Goal: Information Seeking & Learning: Learn about a topic

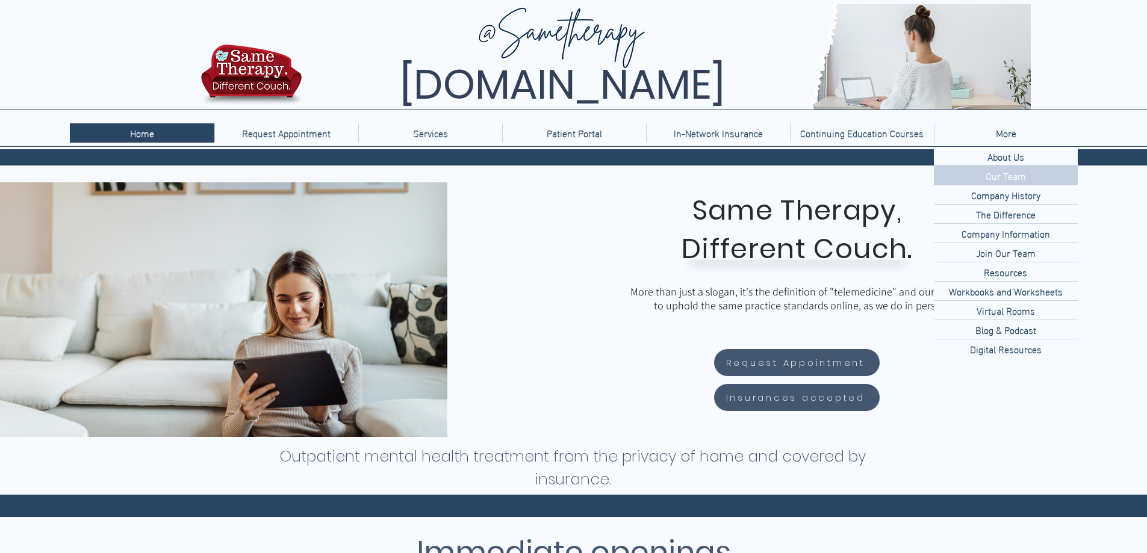
click at [1009, 182] on p "Our Team" at bounding box center [1006, 175] width 50 height 19
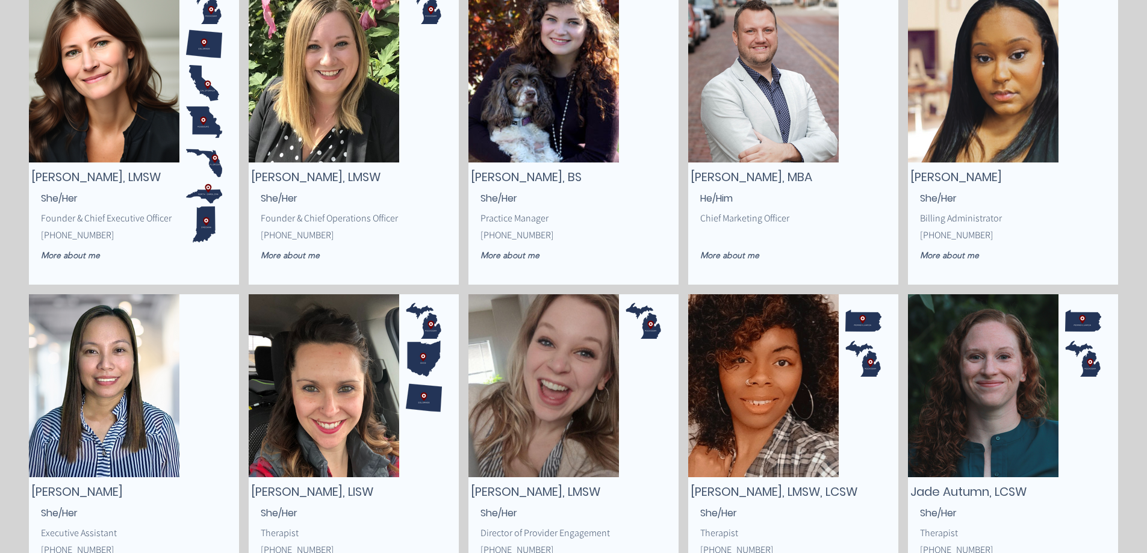
scroll to position [120, 0]
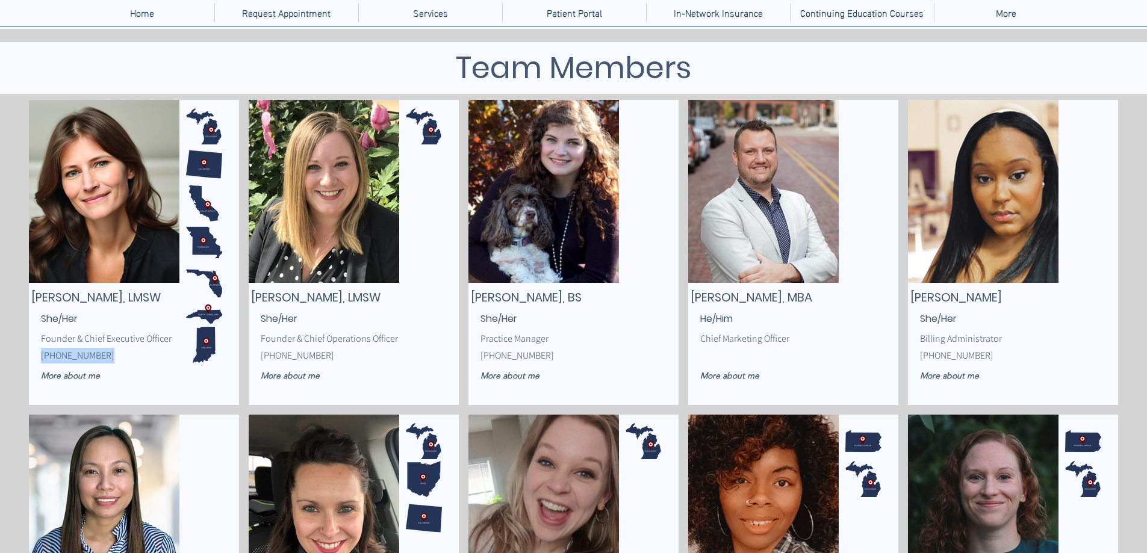
drag, startPoint x: 102, startPoint y: 357, endPoint x: 42, endPoint y: 358, distance: 60.2
click at [42, 358] on p "(616) 500-0400" at bounding box center [119, 356] width 157 height 16
copy span "(616) 500-0400"
drag, startPoint x: 31, startPoint y: 296, endPoint x: 142, endPoint y: 296, distance: 110.2
click at [142, 296] on span "Susan Morozowich, LMSW" at bounding box center [95, 297] width 129 height 17
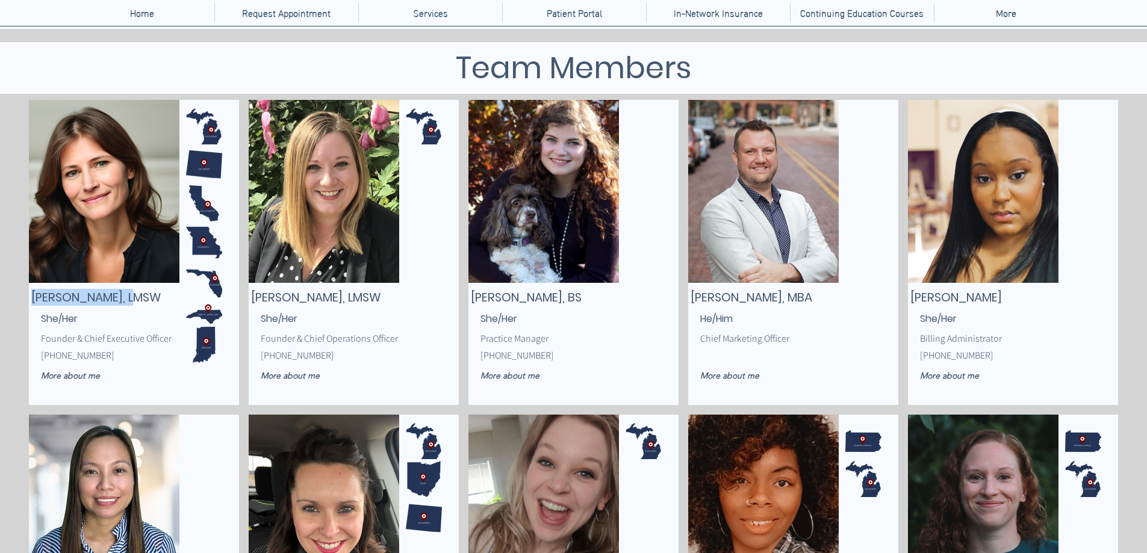
copy span "Susan Morozowich"
drag, startPoint x: 94, startPoint y: 357, endPoint x: 36, endPoint y: 357, distance: 58.4
click at [36, 357] on div "Susan Morozowich, LMSW Founder & Chief Executive Officer (616) 500-0400 More ab…" at bounding box center [134, 252] width 210 height 305
click at [128, 359] on p "(616) 500-0400" at bounding box center [119, 356] width 157 height 16
drag, startPoint x: 101, startPoint y: 360, endPoint x: 41, endPoint y: 358, distance: 59.6
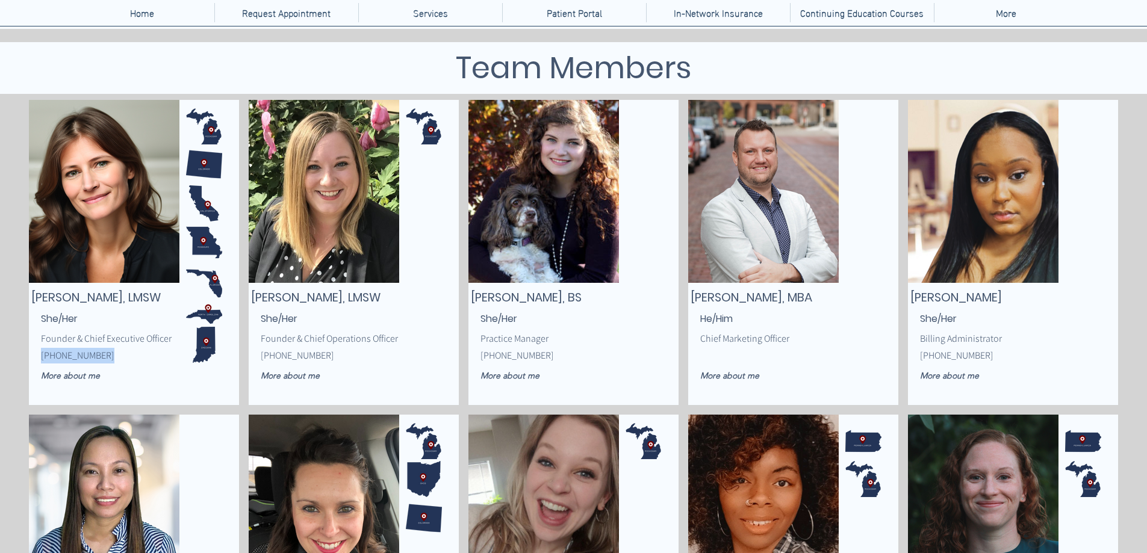
click at [41, 358] on p "(616) 500-0400" at bounding box center [119, 356] width 157 height 16
copy span "(616) 500-0400"
drag, startPoint x: 183, startPoint y: 293, endPoint x: 18, endPoint y: 299, distance: 165.1
click at [106, 316] on p "She/Her" at bounding box center [119, 319] width 157 height 16
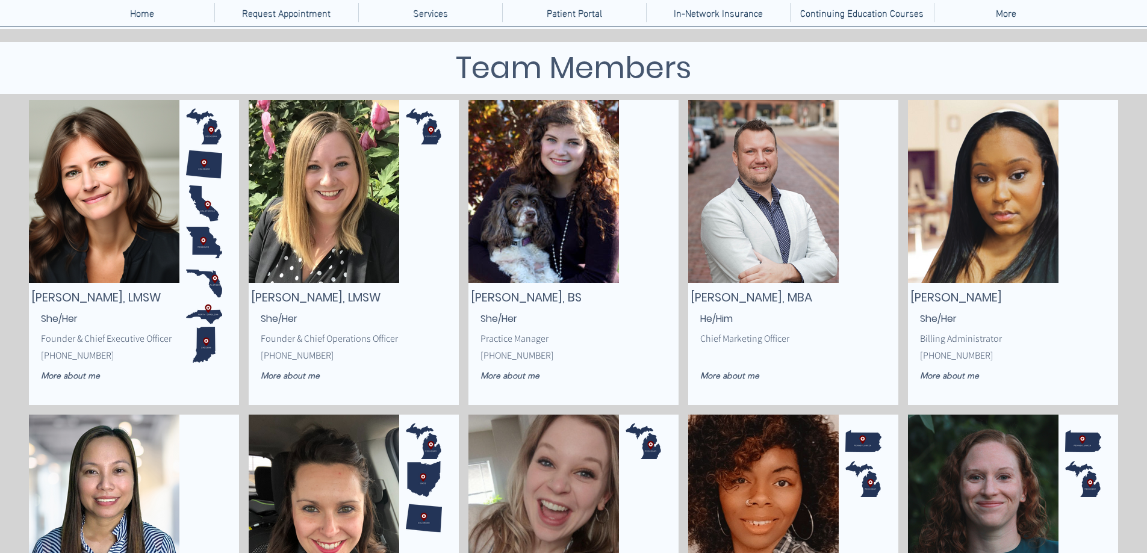
drag, startPoint x: 31, startPoint y: 296, endPoint x: 178, endPoint y: 294, distance: 146.3
click at [161, 294] on span "Susan Morozowich, LMSW" at bounding box center [95, 297] width 129 height 17
copy span "Susan Morozowich, LMSW"
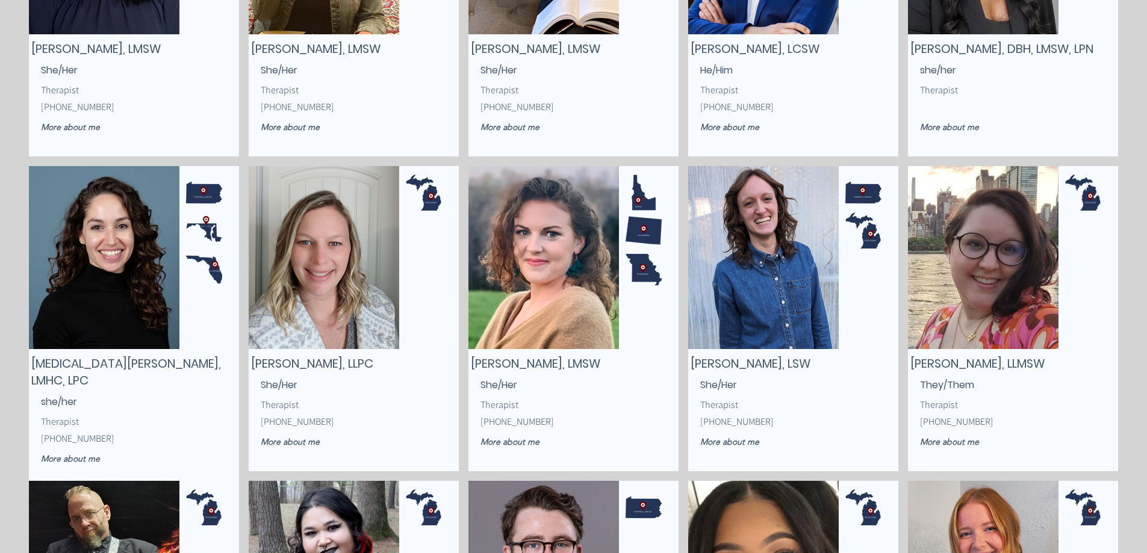
scroll to position [1024, 0]
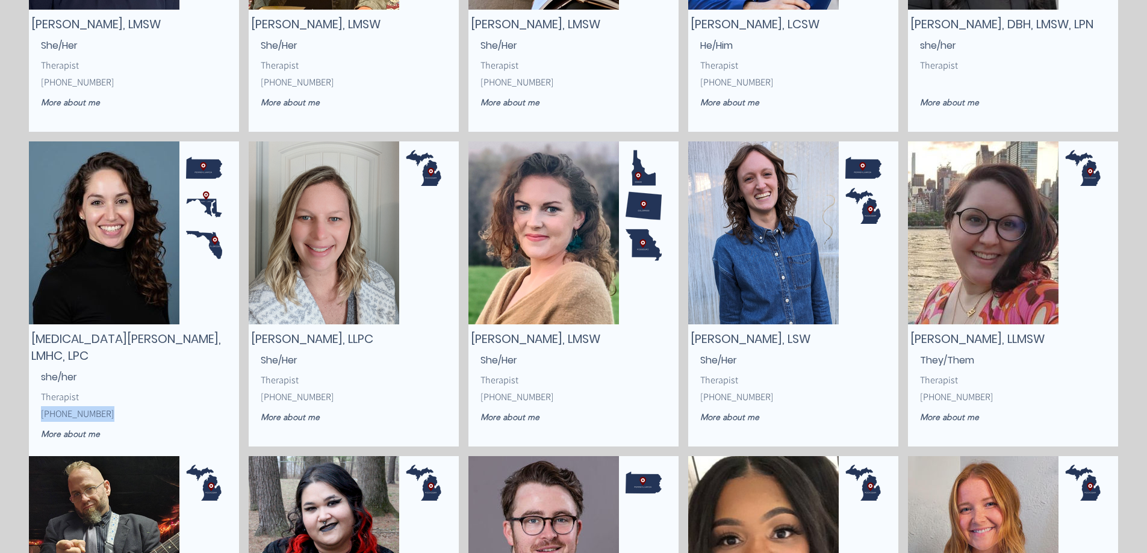
drag, startPoint x: 99, startPoint y: 397, endPoint x: 41, endPoint y: 399, distance: 57.8
click at [41, 407] on p "(267) 946-1594" at bounding box center [119, 415] width 157 height 16
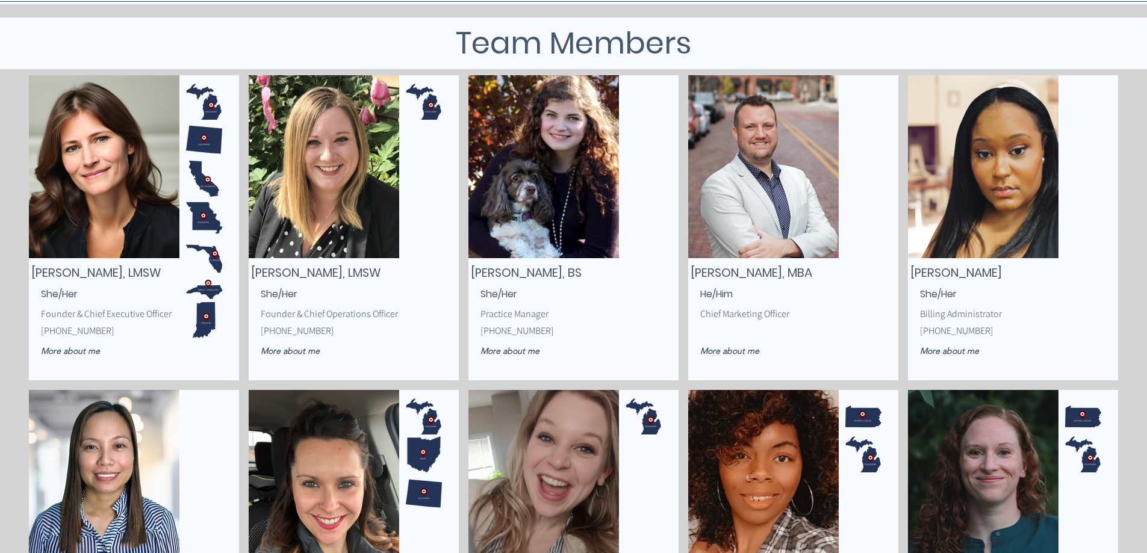
scroll to position [123, 0]
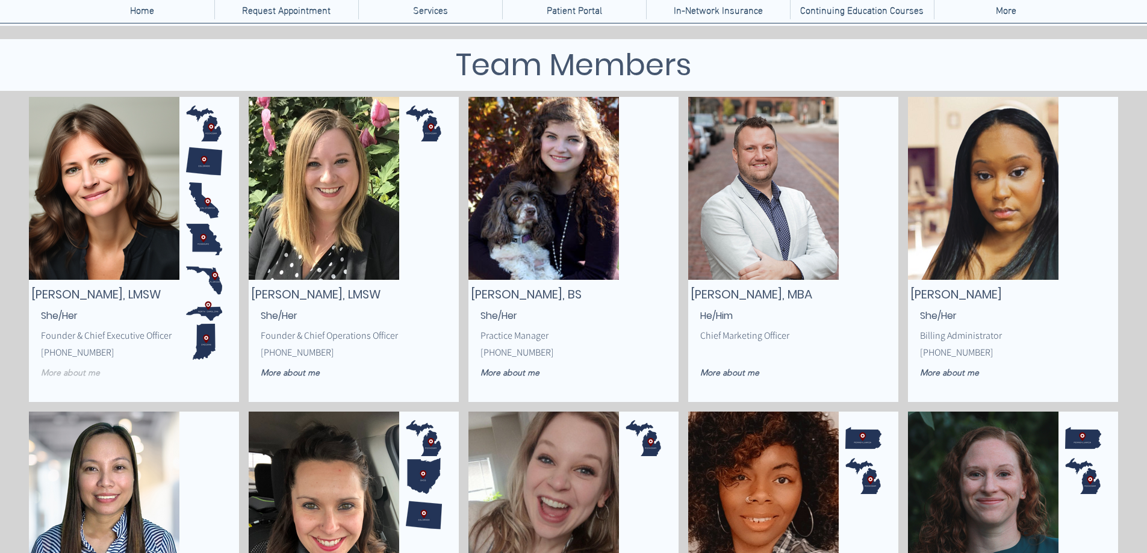
click at [75, 376] on span "More about me" at bounding box center [70, 372] width 59 height 11
click at [68, 374] on span "More about me" at bounding box center [70, 372] width 59 height 11
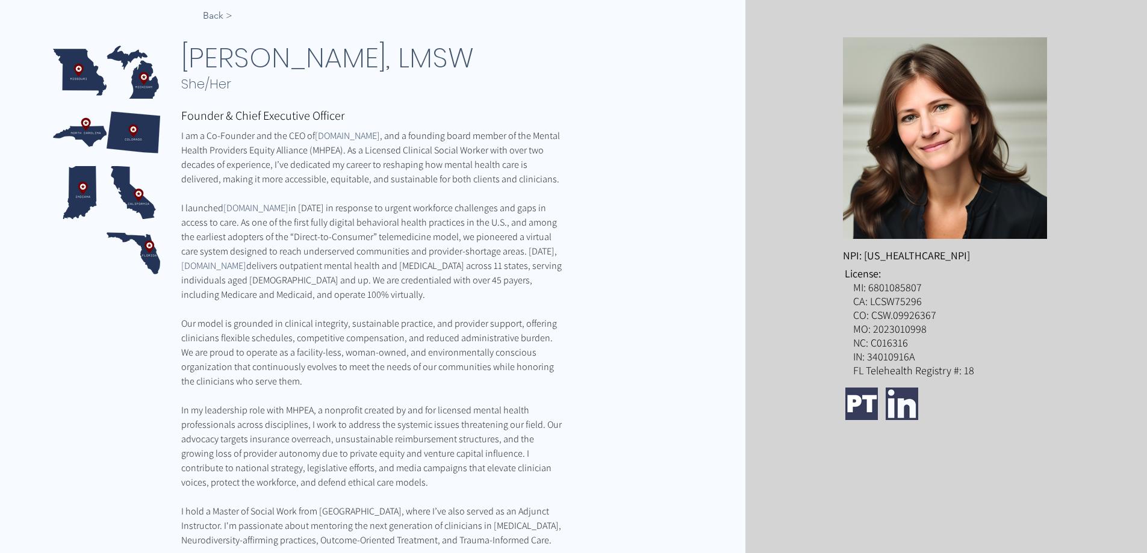
scroll to position [181, 0]
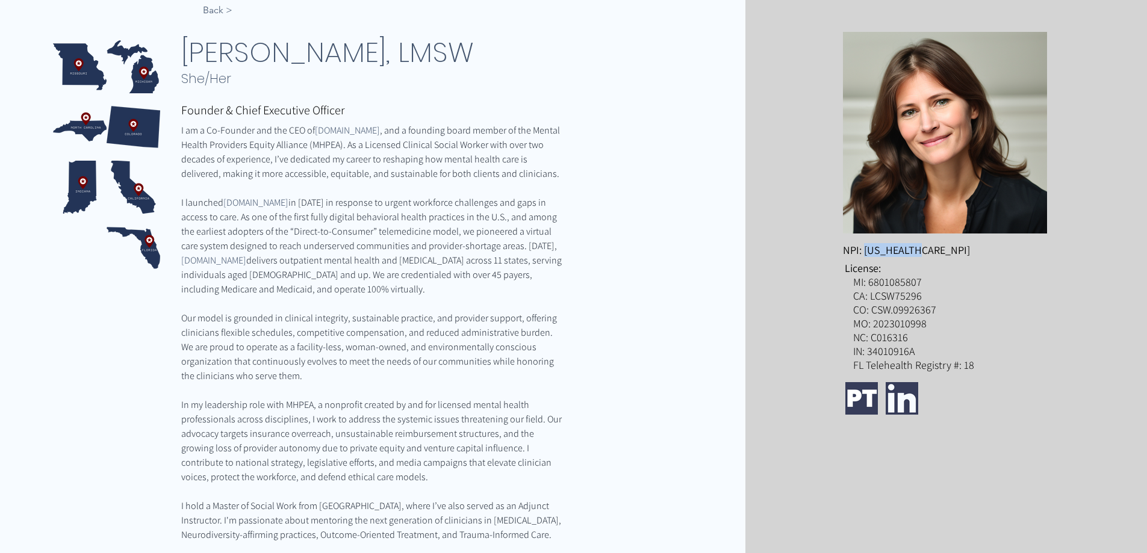
drag, startPoint x: 865, startPoint y: 249, endPoint x: 915, endPoint y: 251, distance: 50.6
click at [915, 251] on span "NPI: 1548434020" at bounding box center [906, 250] width 127 height 14
copy span "1548434020"
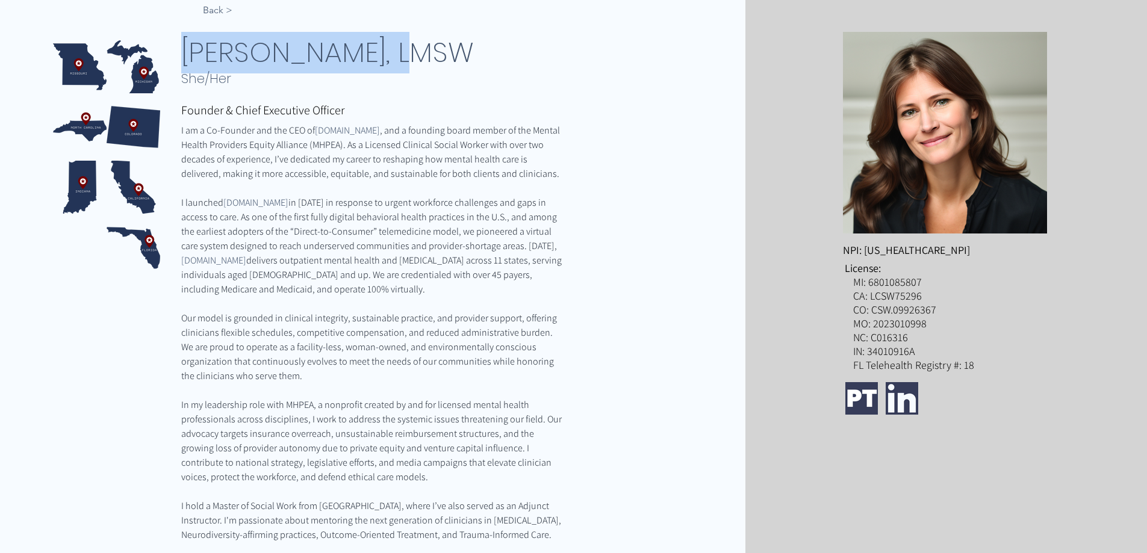
drag, startPoint x: 184, startPoint y: 49, endPoint x: 427, endPoint y: 63, distance: 243.1
click at [427, 63] on span "Susan Morozowich, LMSW" at bounding box center [327, 52] width 293 height 39
copy span "Susan Morozowich"
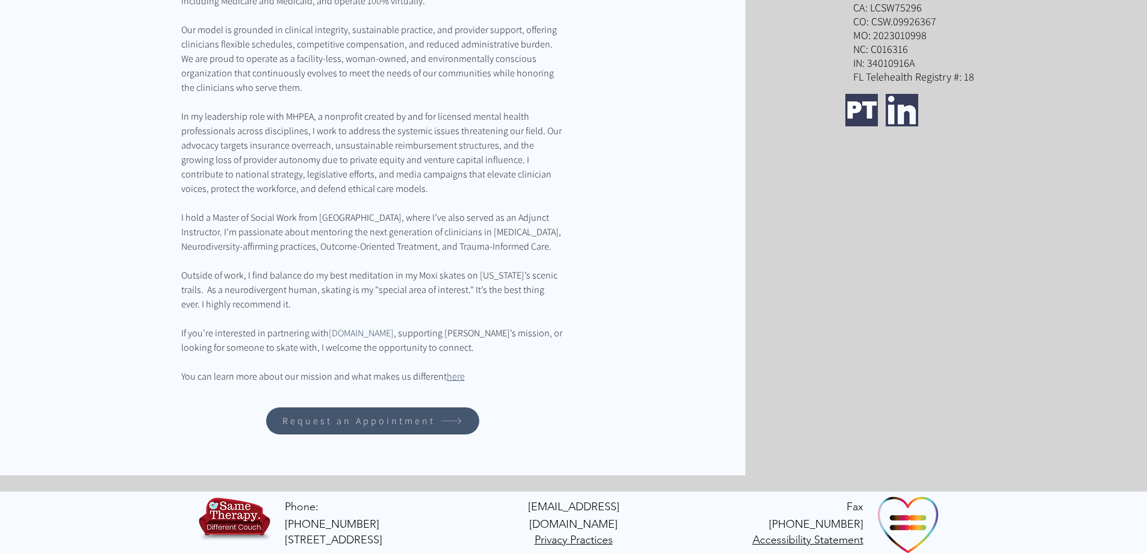
scroll to position [475, 0]
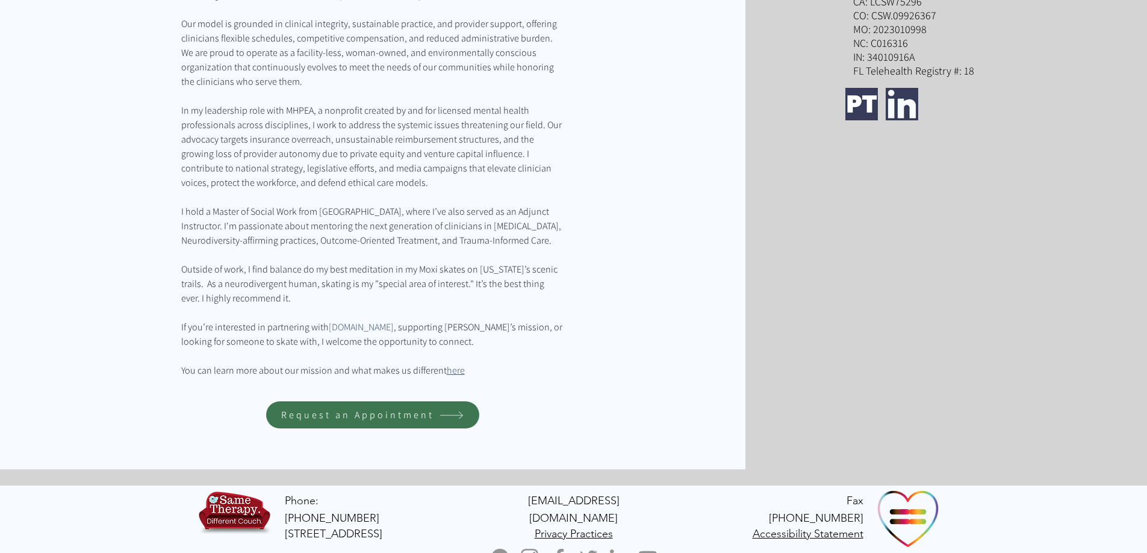
click at [334, 422] on span "Request an Appointment" at bounding box center [357, 415] width 153 height 13
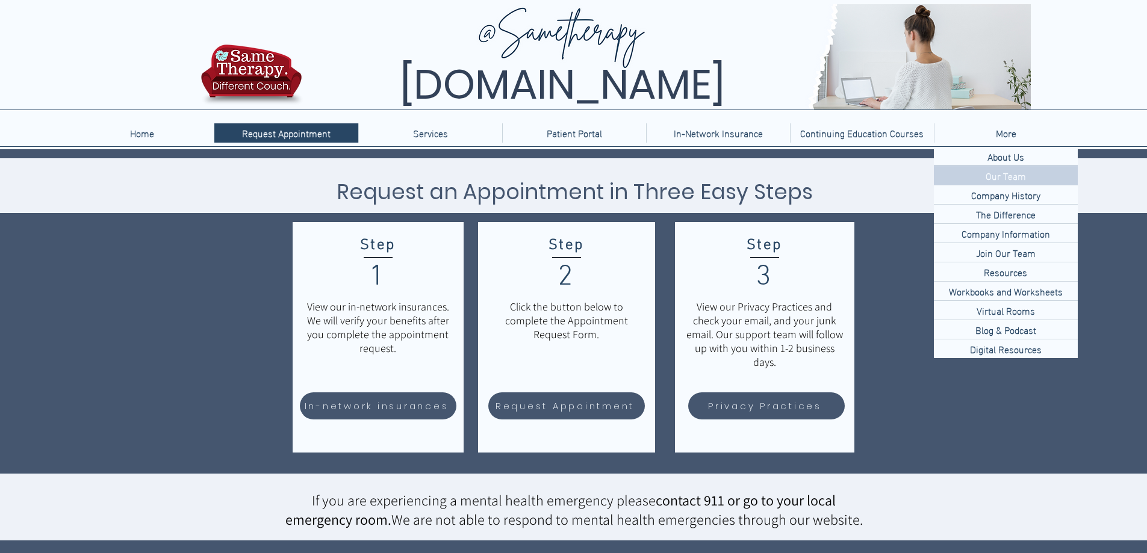
click at [1012, 178] on p "Our Team" at bounding box center [1006, 175] width 50 height 19
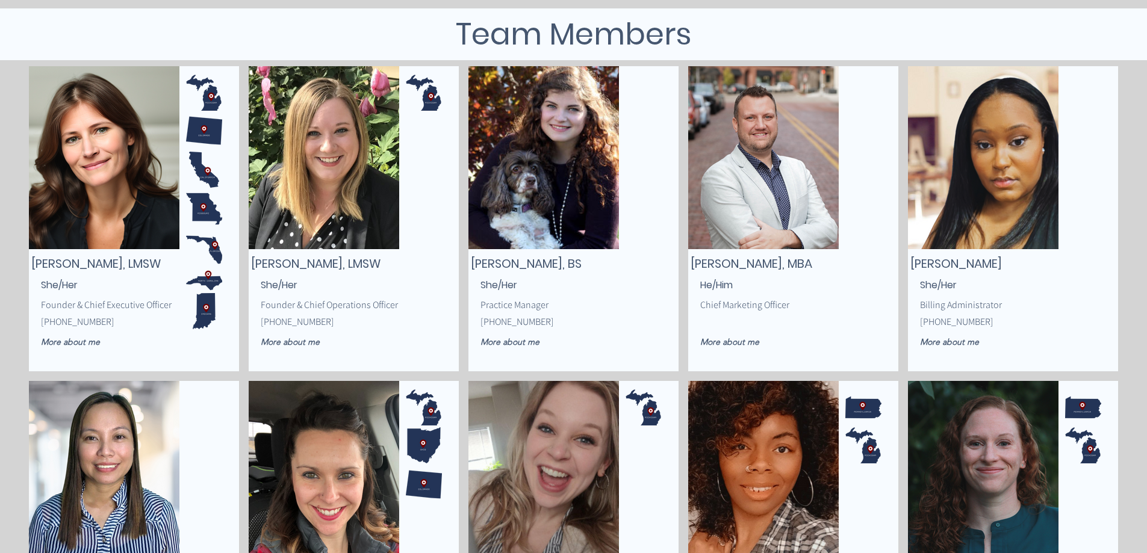
scroll to position [181, 0]
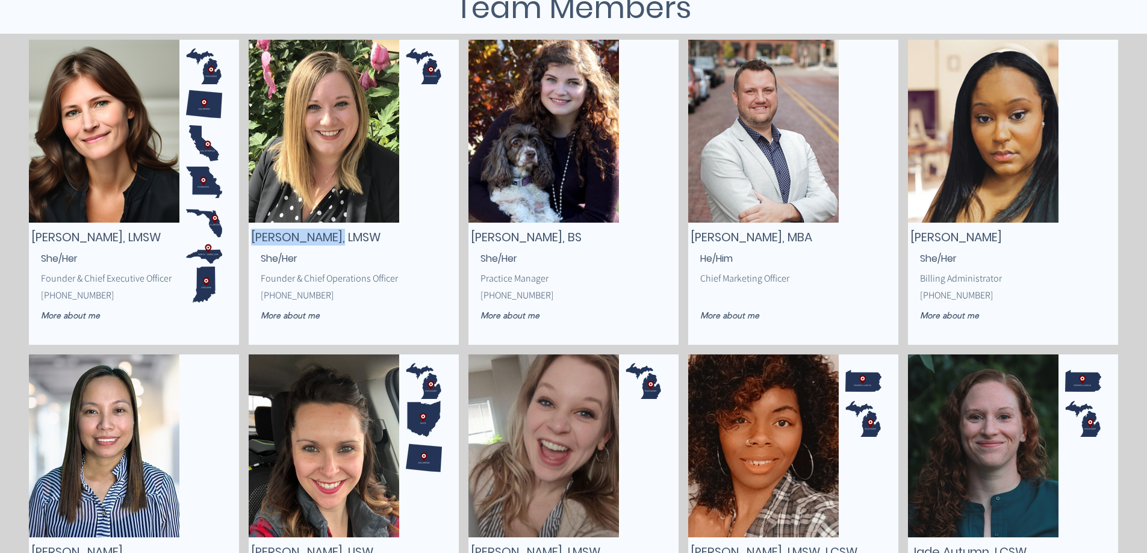
drag, startPoint x: 252, startPoint y: 236, endPoint x: 349, endPoint y: 240, distance: 97.0
click at [349, 240] on span "Stephanie Kemp, LMSW" at bounding box center [315, 237] width 129 height 17
copy span "Stephanie Kemp"
click at [77, 315] on span "More about me" at bounding box center [70, 315] width 59 height 11
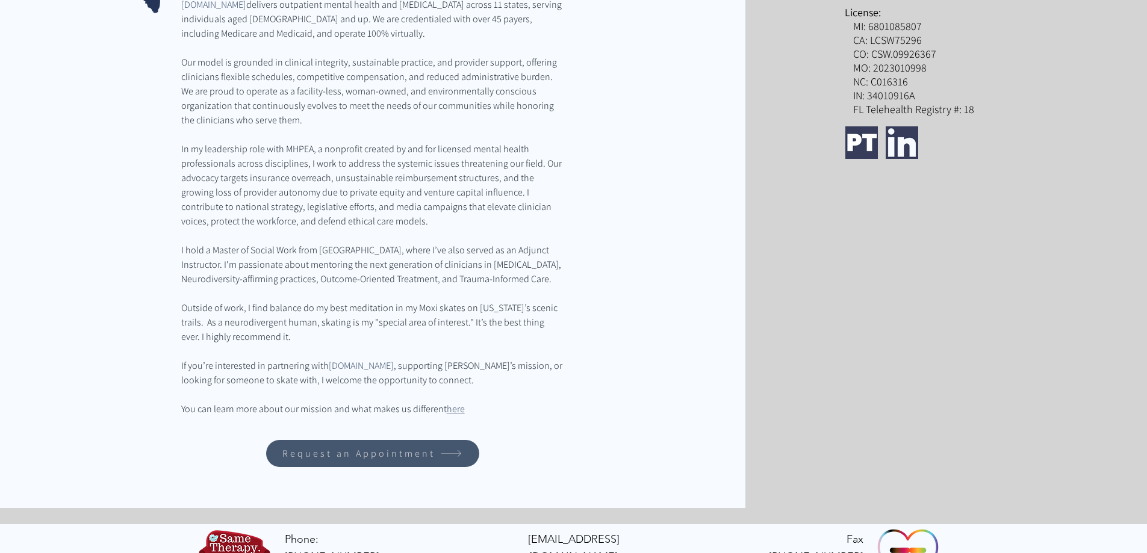
scroll to position [475, 0]
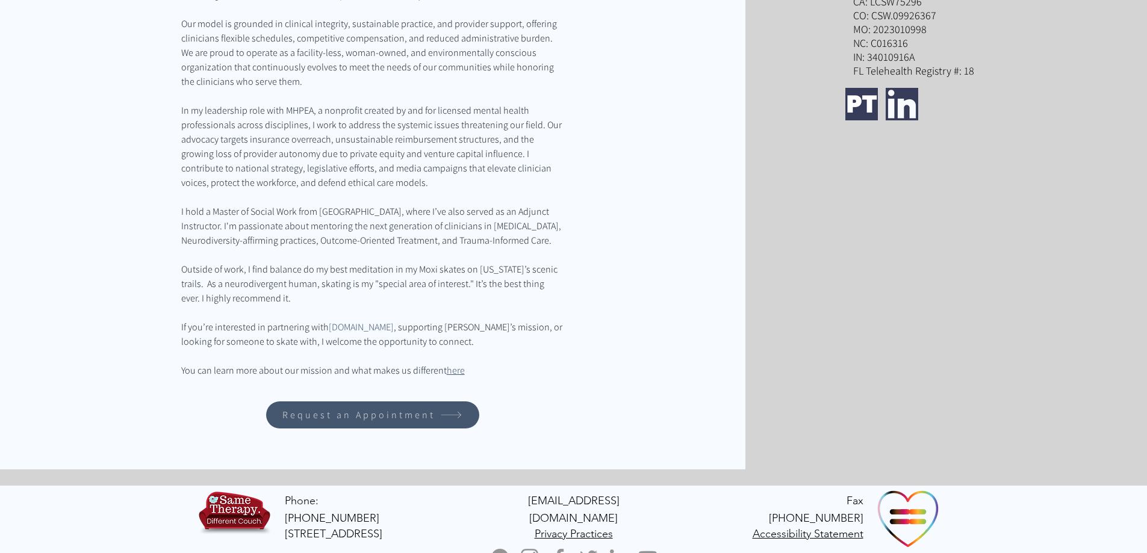
click at [449, 377] on span "here" at bounding box center [456, 370] width 18 height 13
click at [452, 377] on span "here" at bounding box center [456, 370] width 18 height 13
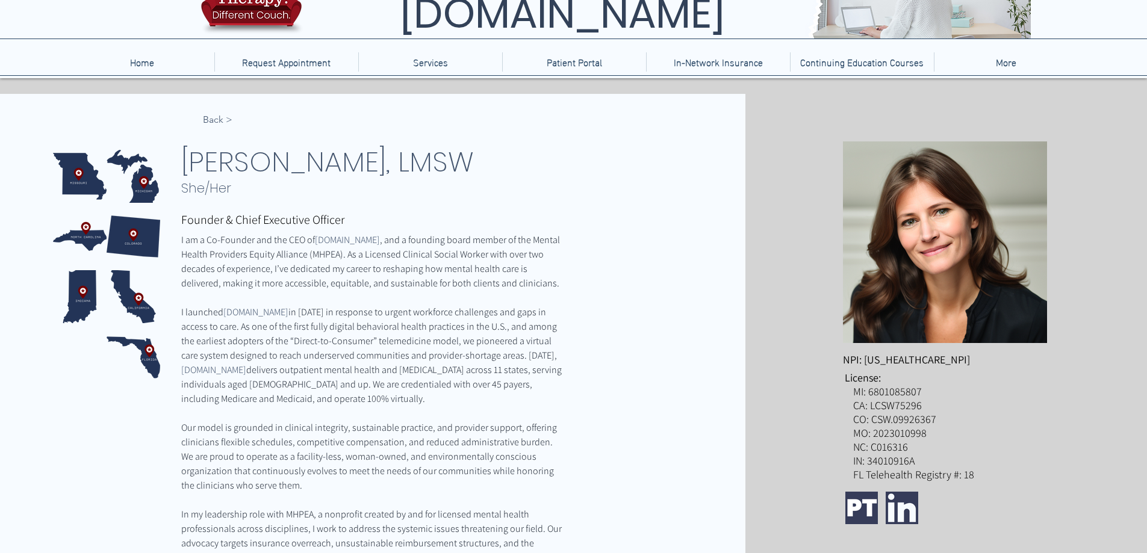
scroll to position [54, 0]
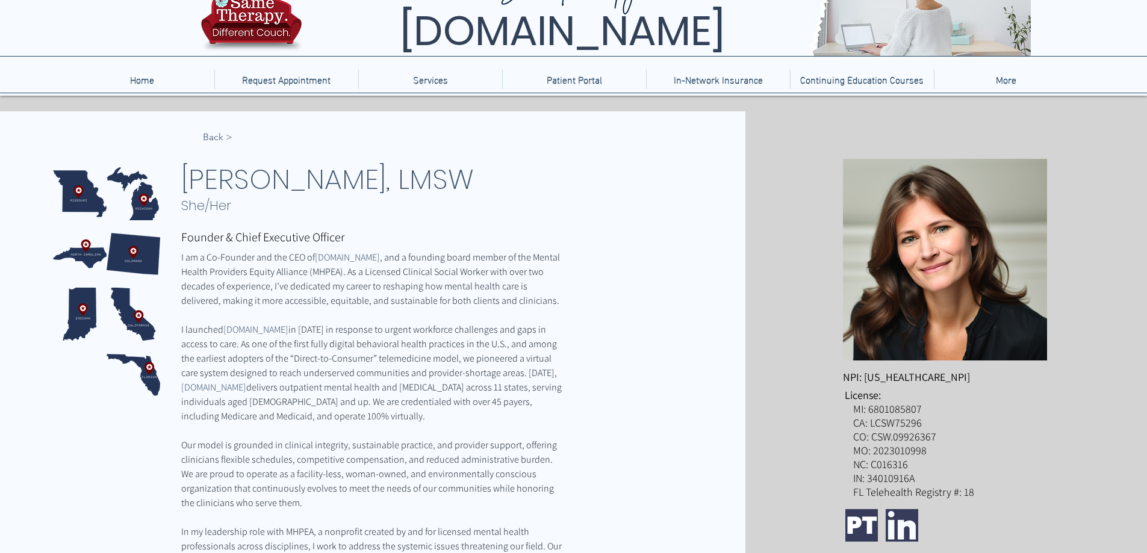
drag, startPoint x: 183, startPoint y: 173, endPoint x: 534, endPoint y: 178, distance: 350.5
click at [534, 178] on h1 "Susan Morozowich, LMSW" at bounding box center [358, 180] width 354 height 42
copy span "Susan Morozowich, LMSW"
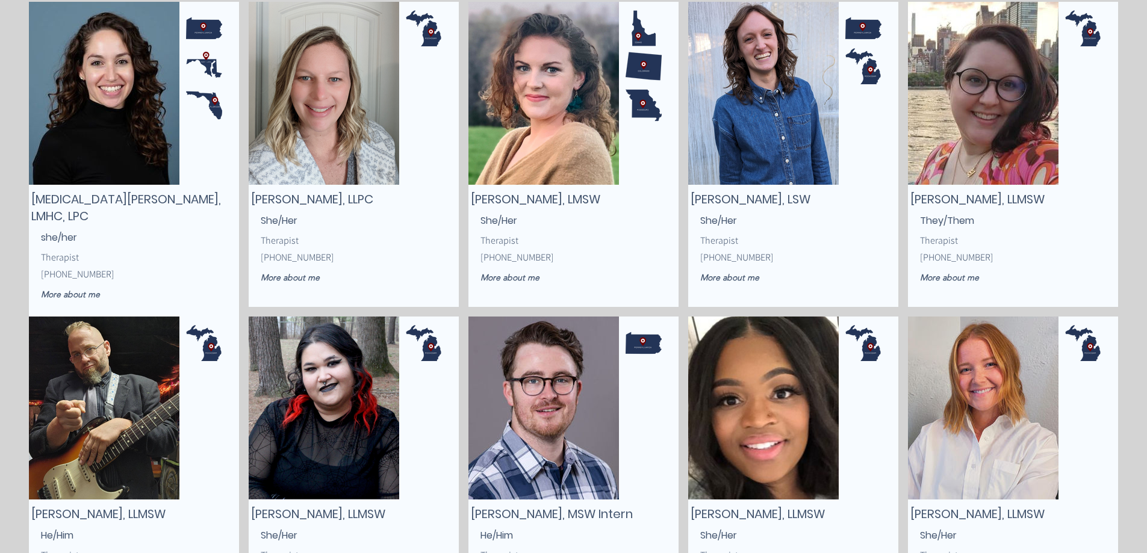
scroll to position [1144, 0]
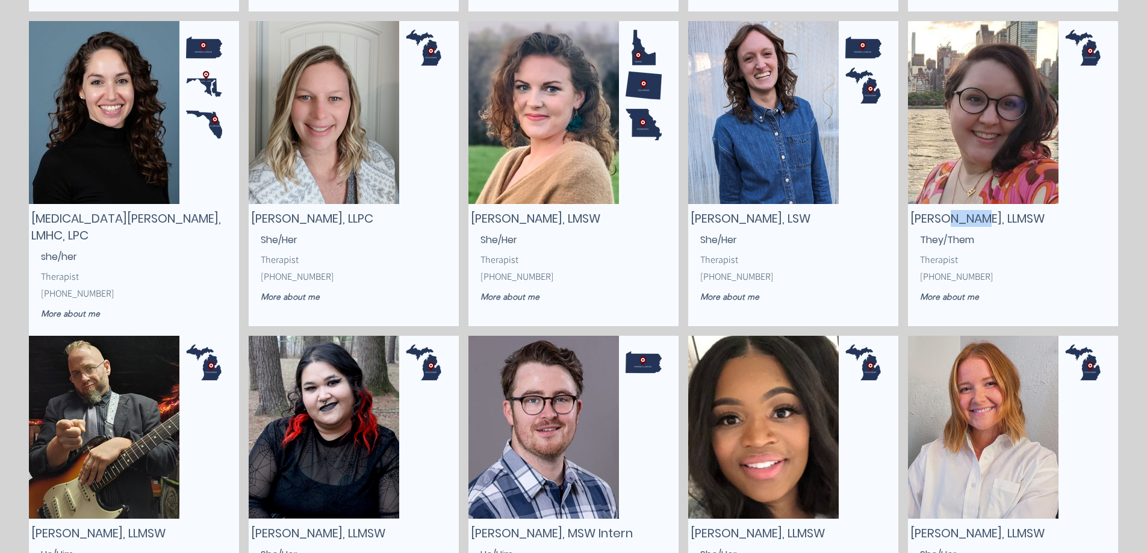
drag, startPoint x: 949, startPoint y: 219, endPoint x: 974, endPoint y: 217, distance: 25.3
click at [974, 217] on span "Kasey Klein, LLMSW" at bounding box center [978, 218] width 134 height 17
copy span "Klein"
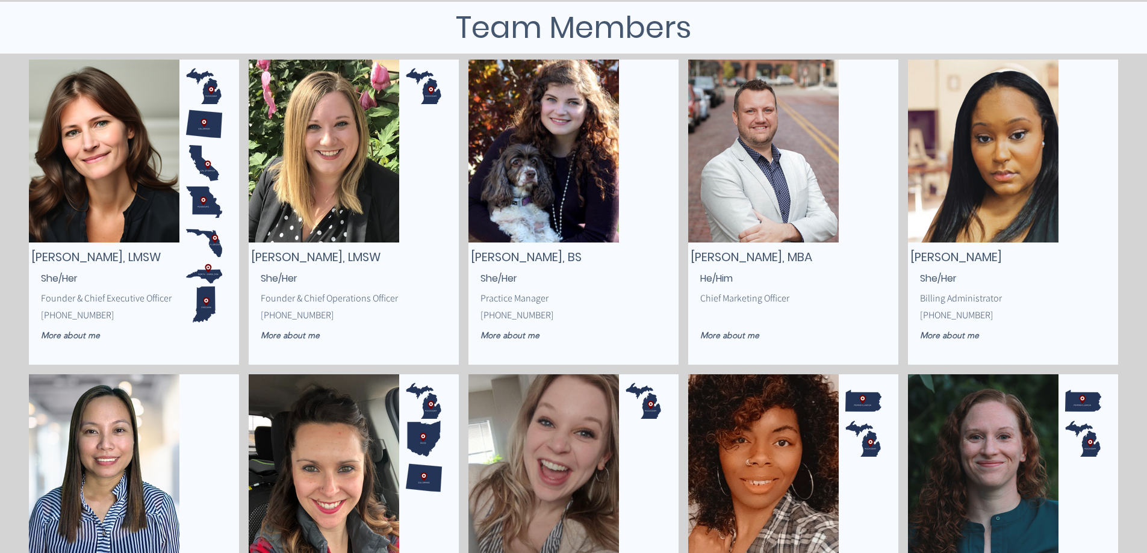
scroll to position [125, 0]
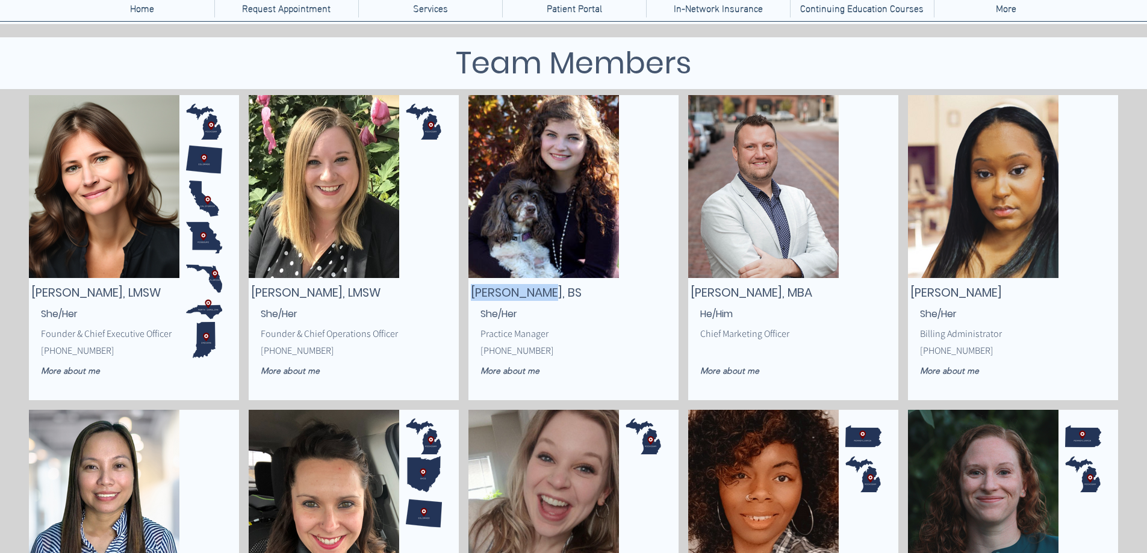
drag, startPoint x: 474, startPoint y: 292, endPoint x: 555, endPoint y: 288, distance: 81.4
click at [555, 288] on span "Amanda Wells, BS" at bounding box center [526, 292] width 111 height 17
copy span "Amanda Wells"
click at [526, 292] on span "Amanda Wells, BS" at bounding box center [526, 292] width 111 height 17
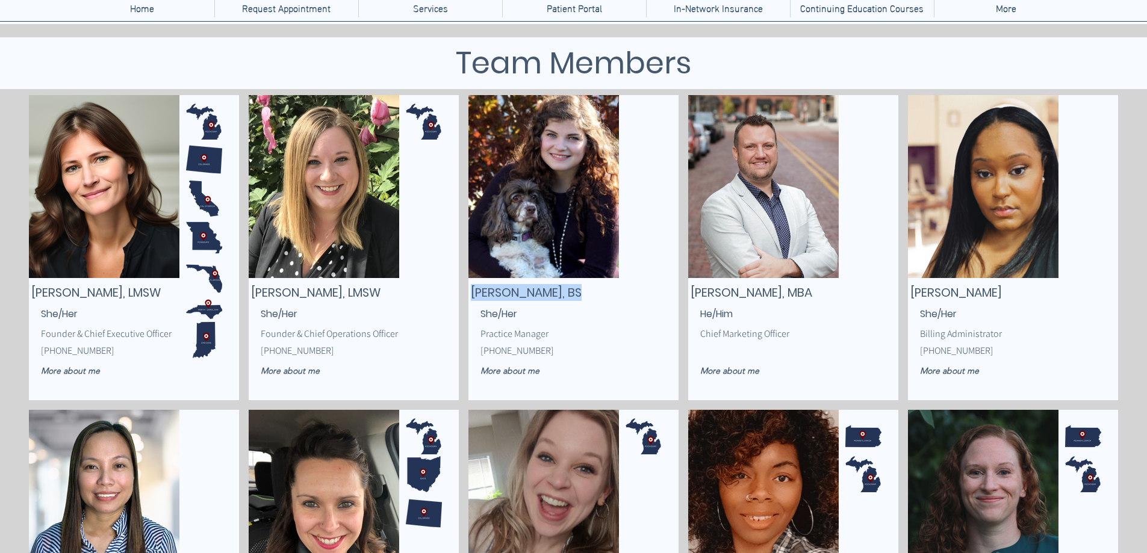
click at [526, 292] on span "Amanda Wells, BS" at bounding box center [526, 292] width 111 height 17
click at [504, 375] on span "More about me" at bounding box center [510, 371] width 59 height 11
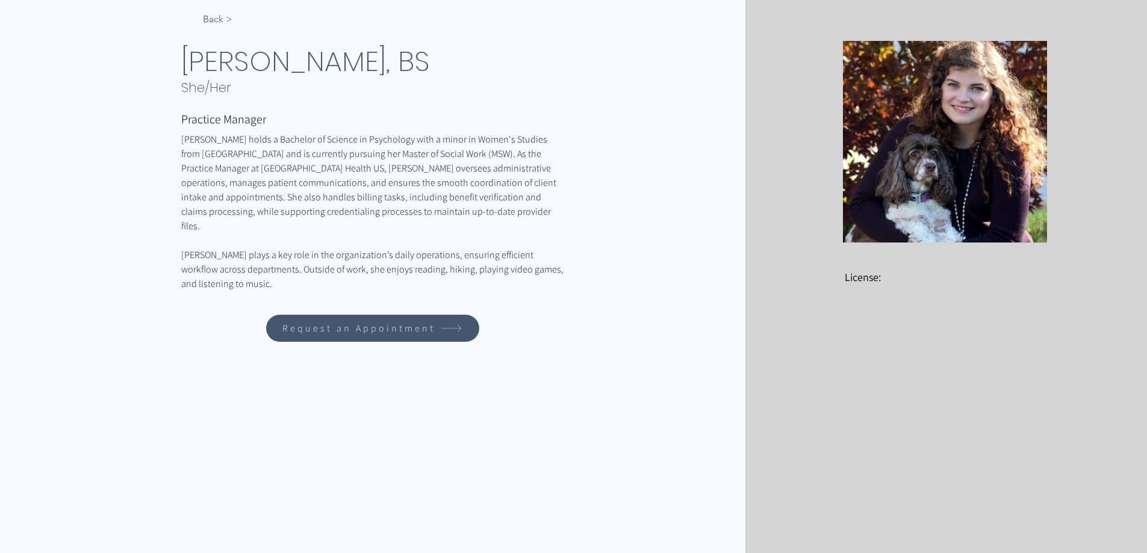
scroll to position [54, 0]
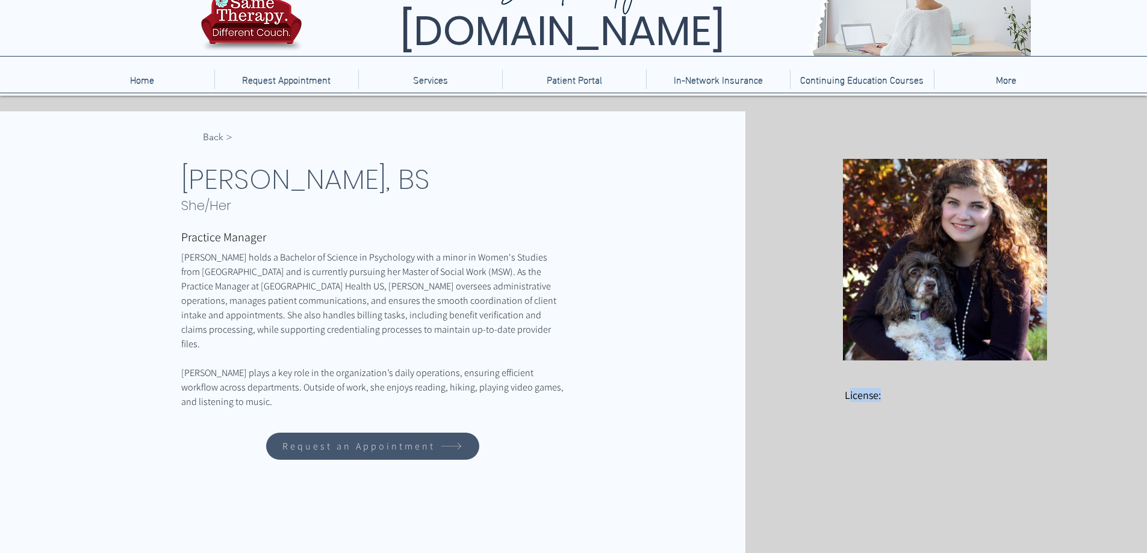
drag, startPoint x: 850, startPoint y: 394, endPoint x: 948, endPoint y: 394, distance: 98.2
click at [948, 394] on p "License:" at bounding box center [926, 395] width 163 height 14
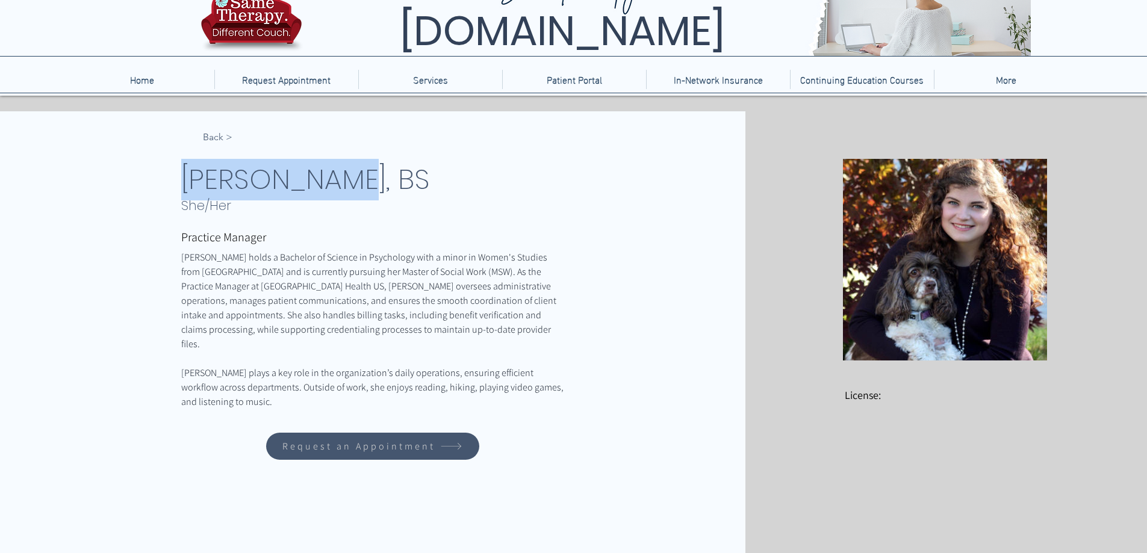
drag, startPoint x: 183, startPoint y: 179, endPoint x: 370, endPoint y: 185, distance: 187.4
click at [370, 185] on span "Amanda Wells, BS" at bounding box center [305, 179] width 249 height 39
